Goal: Information Seeking & Learning: Find specific fact

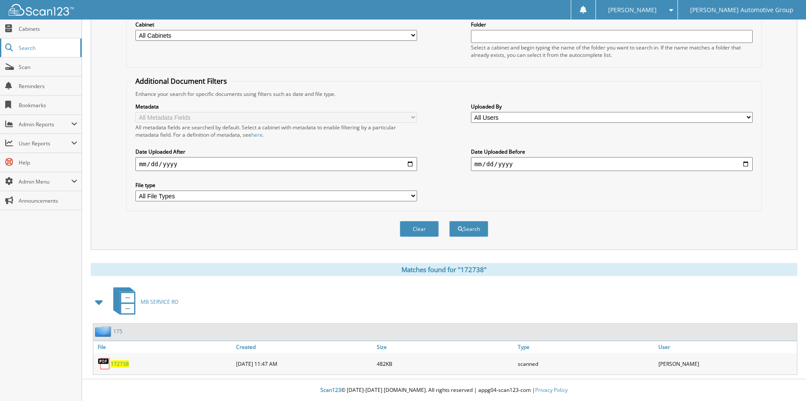
click at [26, 52] on link "Search" at bounding box center [41, 48] width 82 height 19
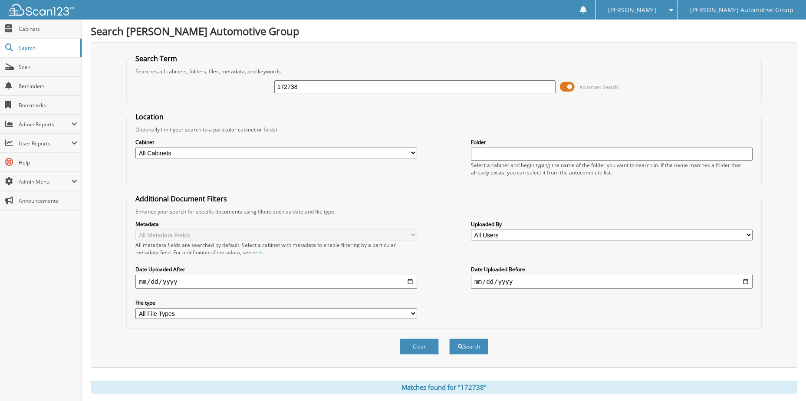
drag, startPoint x: 321, startPoint y: 79, endPoint x: 249, endPoint y: 95, distance: 73.5
click at [249, 95] on div "172738 Advanced Search" at bounding box center [443, 86] width 625 height 23
drag, startPoint x: 304, startPoint y: 85, endPoint x: 228, endPoint y: 97, distance: 77.2
click at [228, 97] on div "172738 Advanced Search" at bounding box center [443, 86] width 625 height 23
type input "173231"
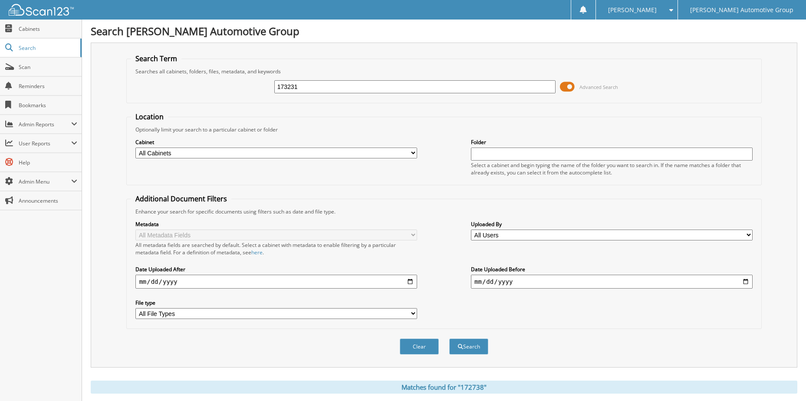
click at [449, 338] on button "Search" at bounding box center [468, 346] width 39 height 16
click at [268, 89] on html "[PERSON_NAME] Settings Logout [PERSON_NAME] Automotive Group Close Cabinets Sea…" at bounding box center [403, 259] width 806 height 518
type input "173231"
click at [449, 338] on button "Search" at bounding box center [468, 346] width 39 height 16
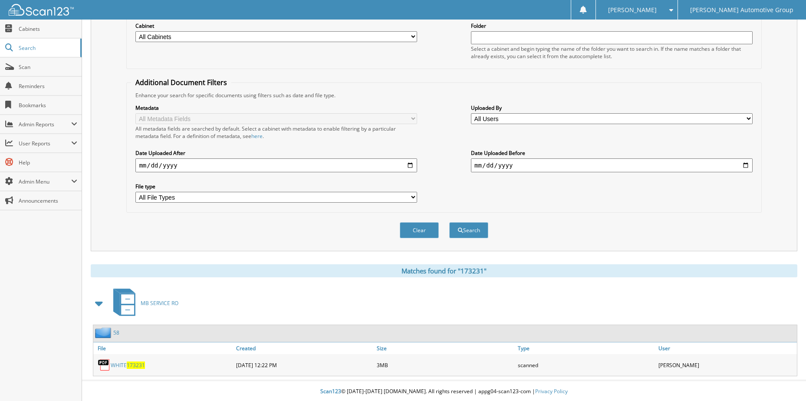
scroll to position [118, 0]
click at [133, 365] on span "173231" at bounding box center [136, 363] width 18 height 7
